Goal: Navigation & Orientation: Understand site structure

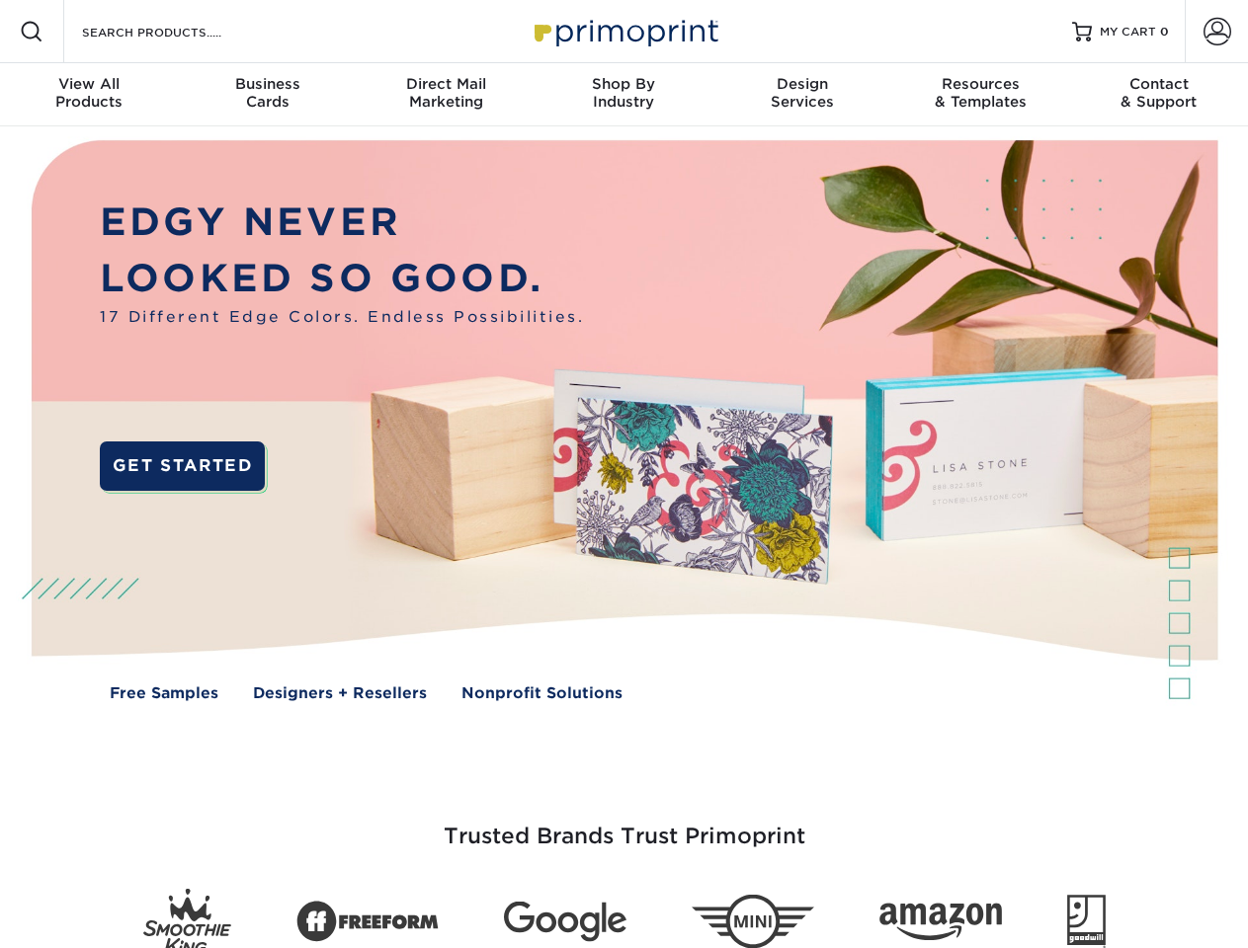
click at [623, 474] on img at bounding box center [623, 435] width 1235 height 618
click at [32, 32] on span at bounding box center [32, 32] width 24 height 24
click at [1216, 32] on span at bounding box center [1217, 32] width 28 height 28
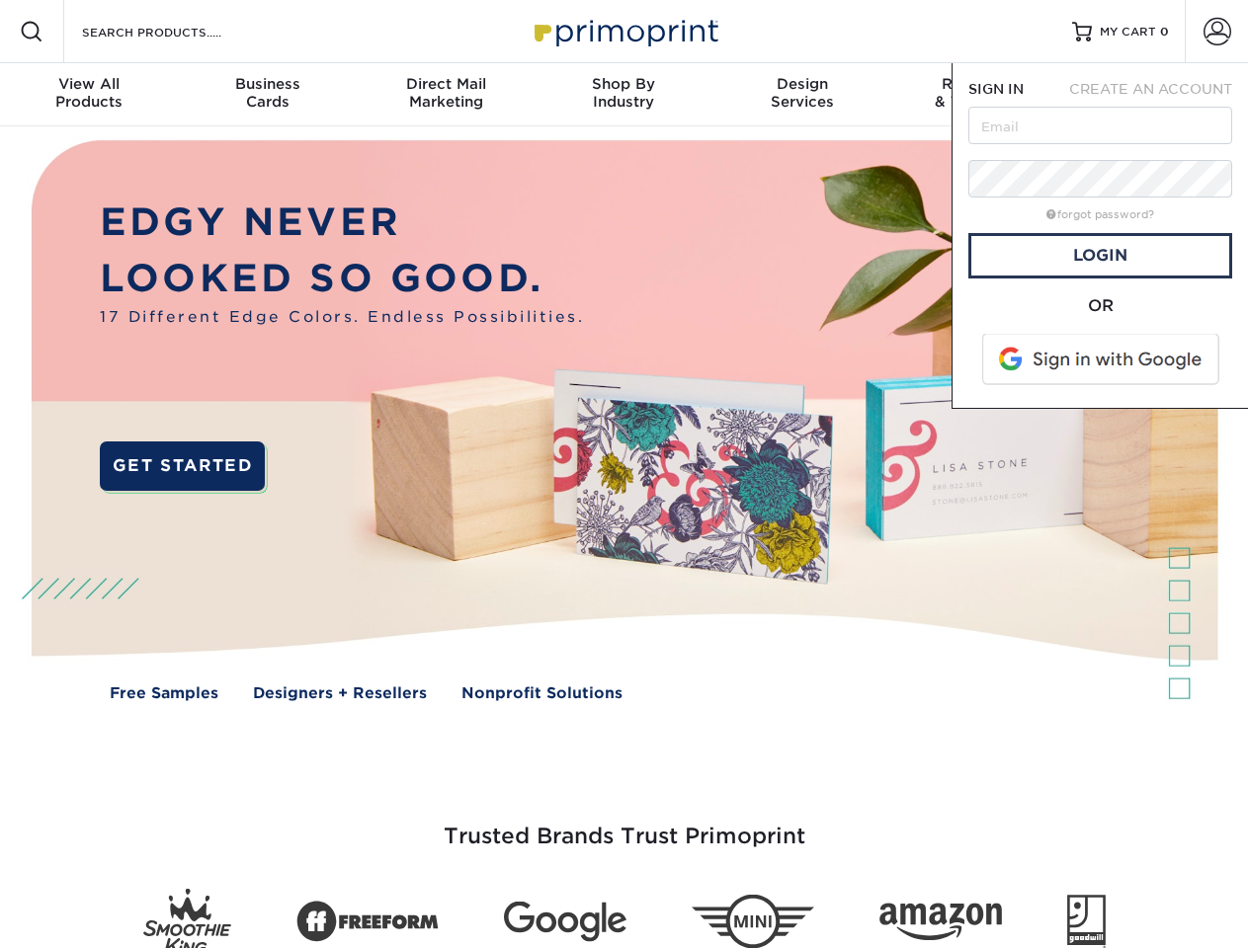
click at [89, 95] on div "View All Products" at bounding box center [89, 93] width 178 height 36
click at [267, 95] on div "Business Cards" at bounding box center [267, 93] width 178 height 36
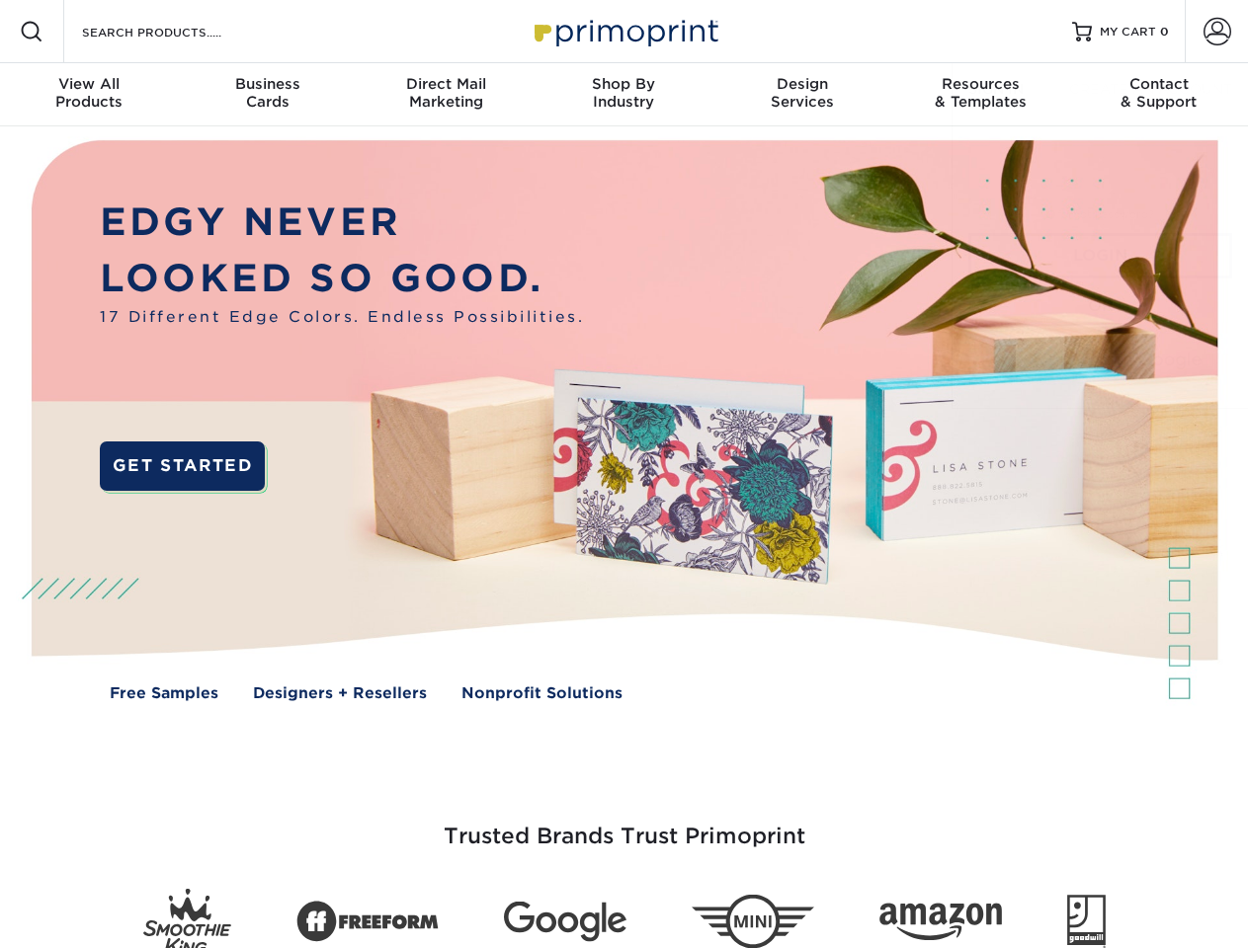
click at [446, 95] on div "Direct Mail Marketing" at bounding box center [446, 93] width 178 height 36
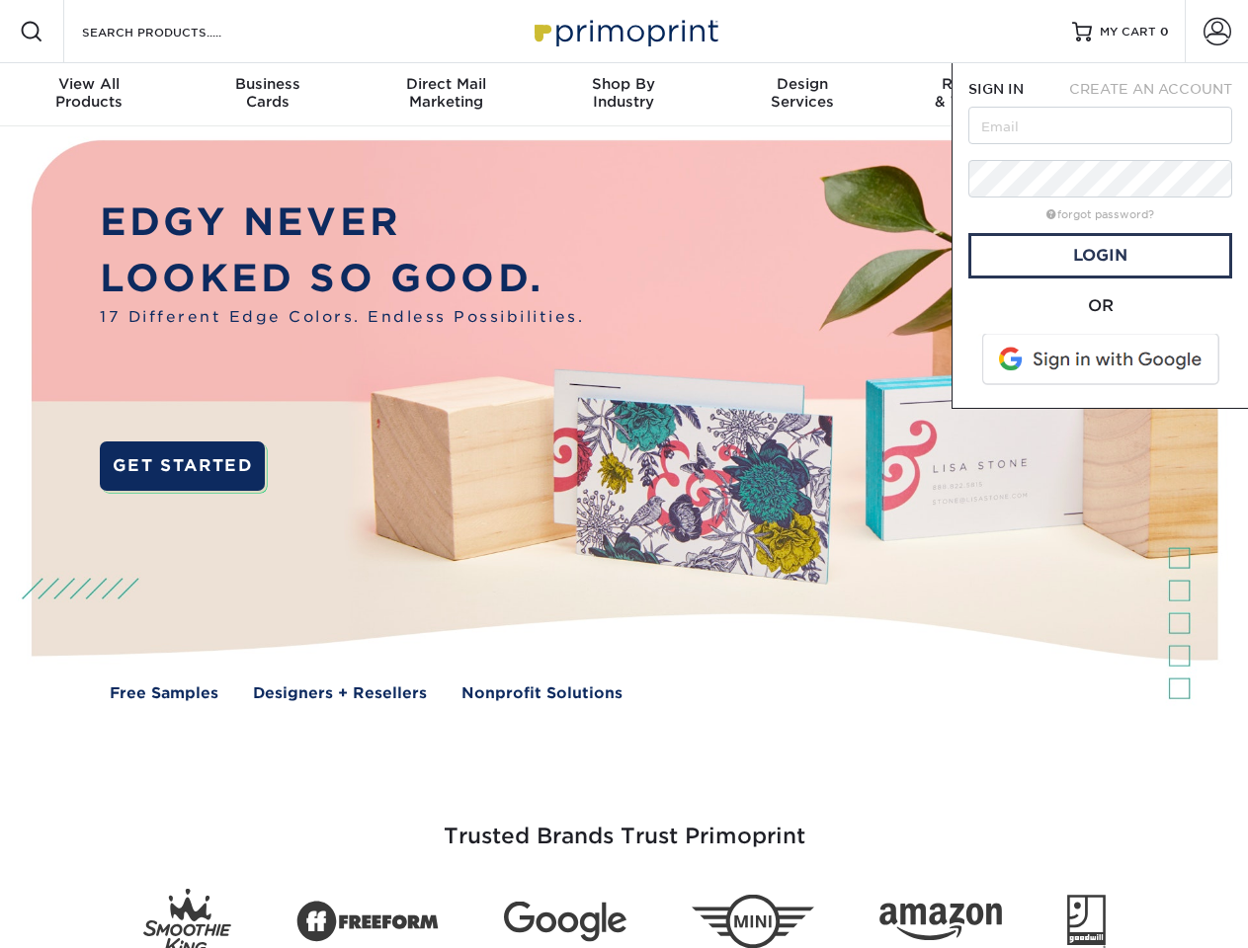
click at [623, 95] on div "Shop By Industry" at bounding box center [624, 93] width 178 height 36
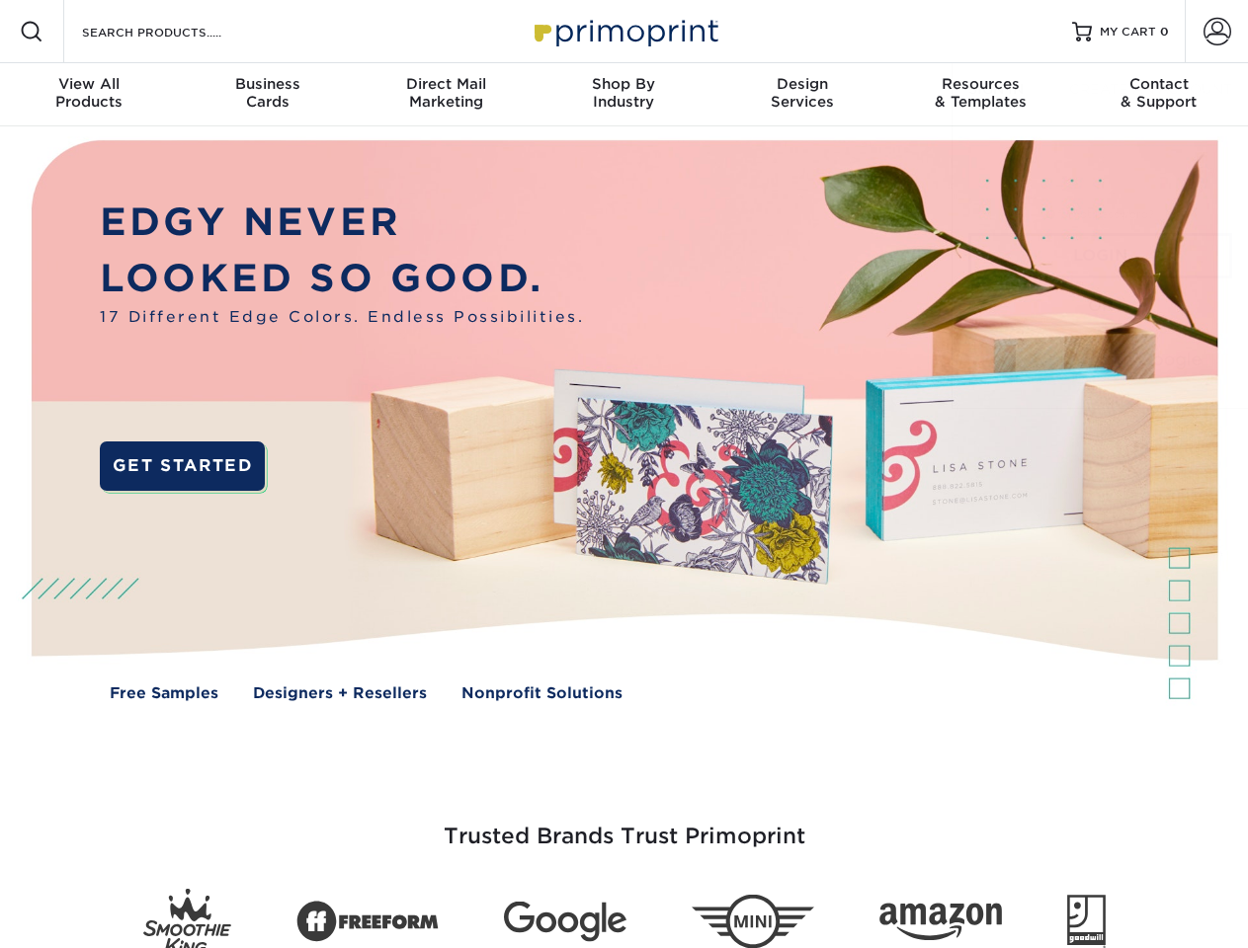
click at [802, 95] on div "Design Services" at bounding box center [802, 93] width 178 height 36
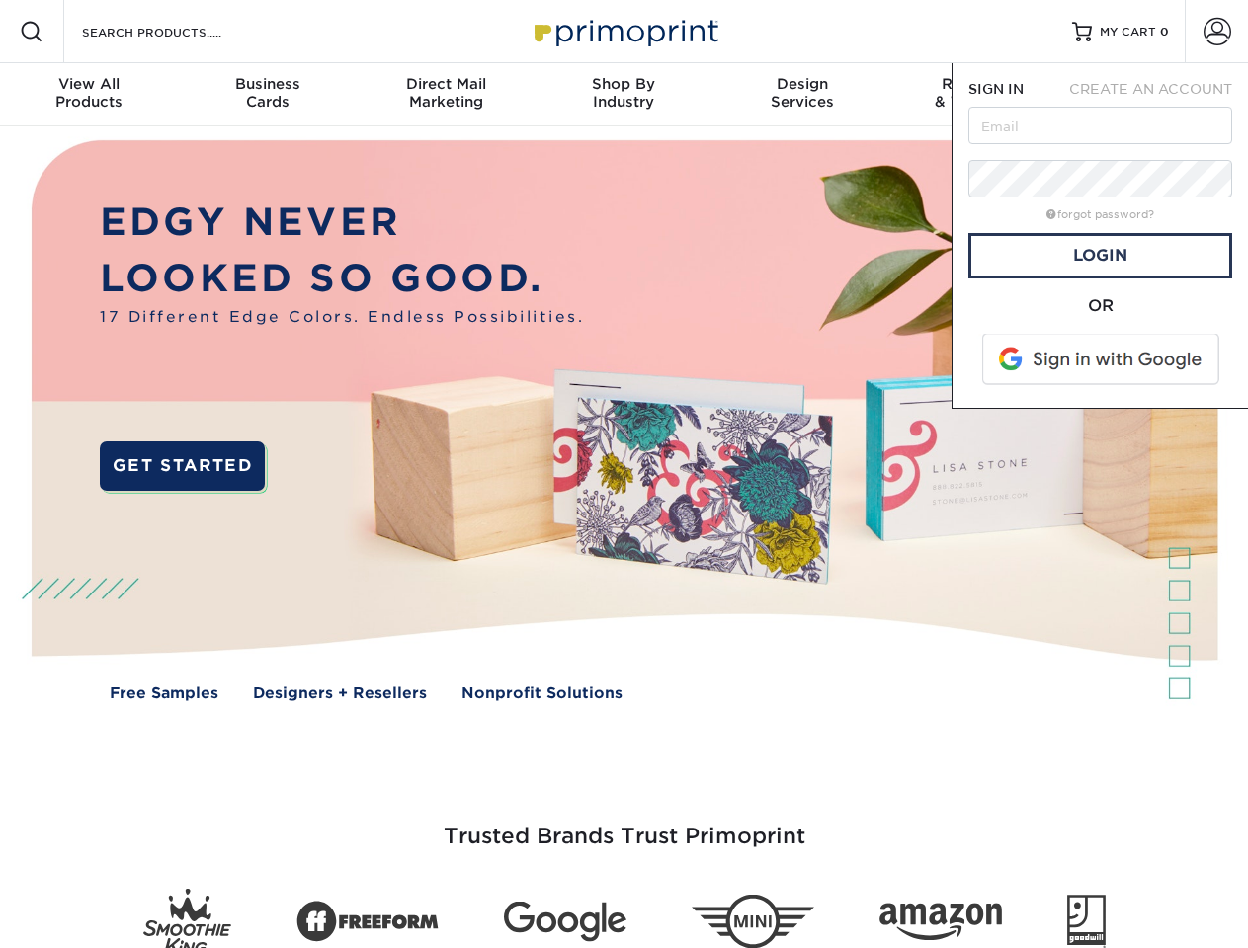
click at [980, 95] on span "SIGN IN" at bounding box center [995, 89] width 55 height 16
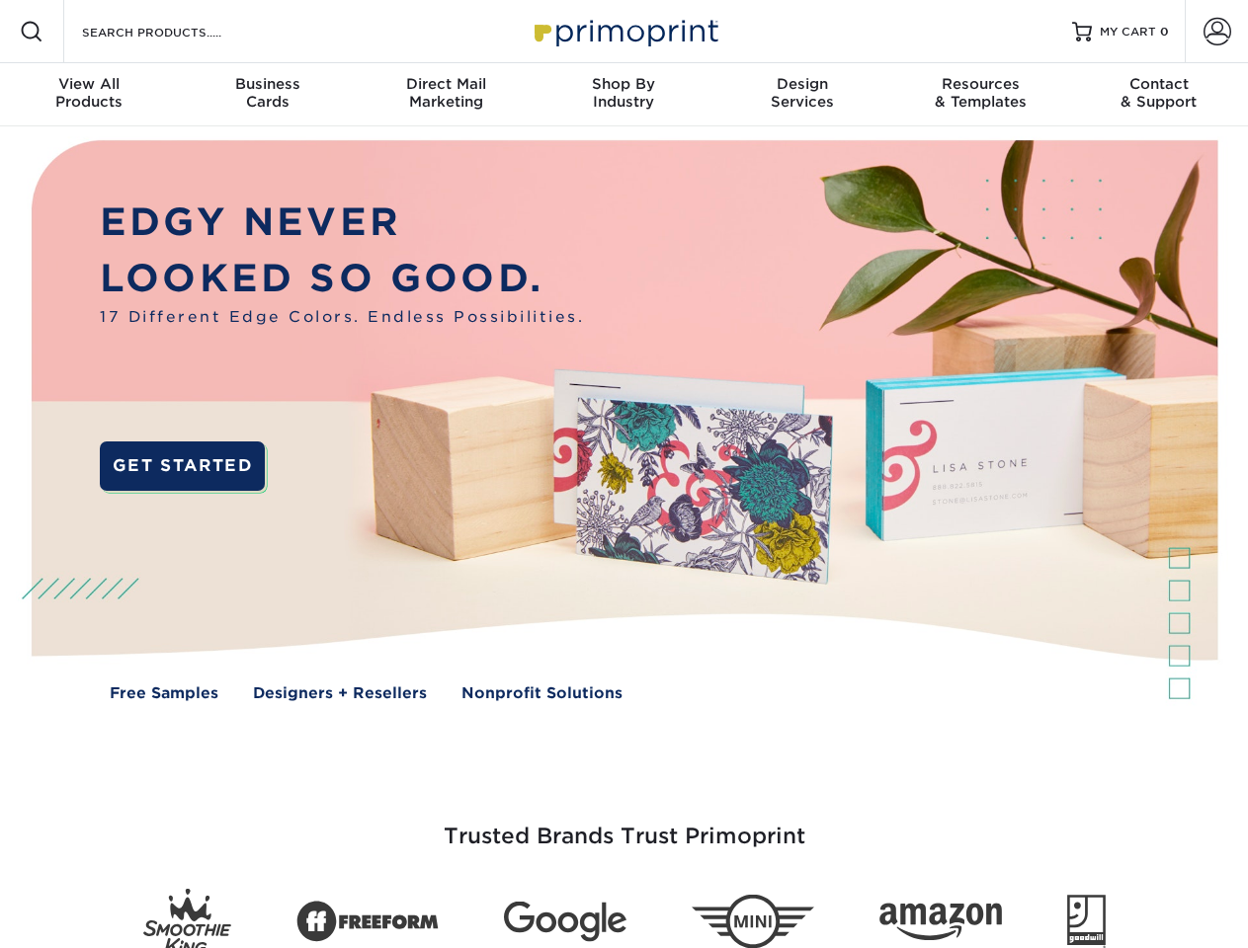
click at [1159, 95] on div "Contact & Support" at bounding box center [1159, 93] width 178 height 36
